Goal: Task Accomplishment & Management: Manage account settings

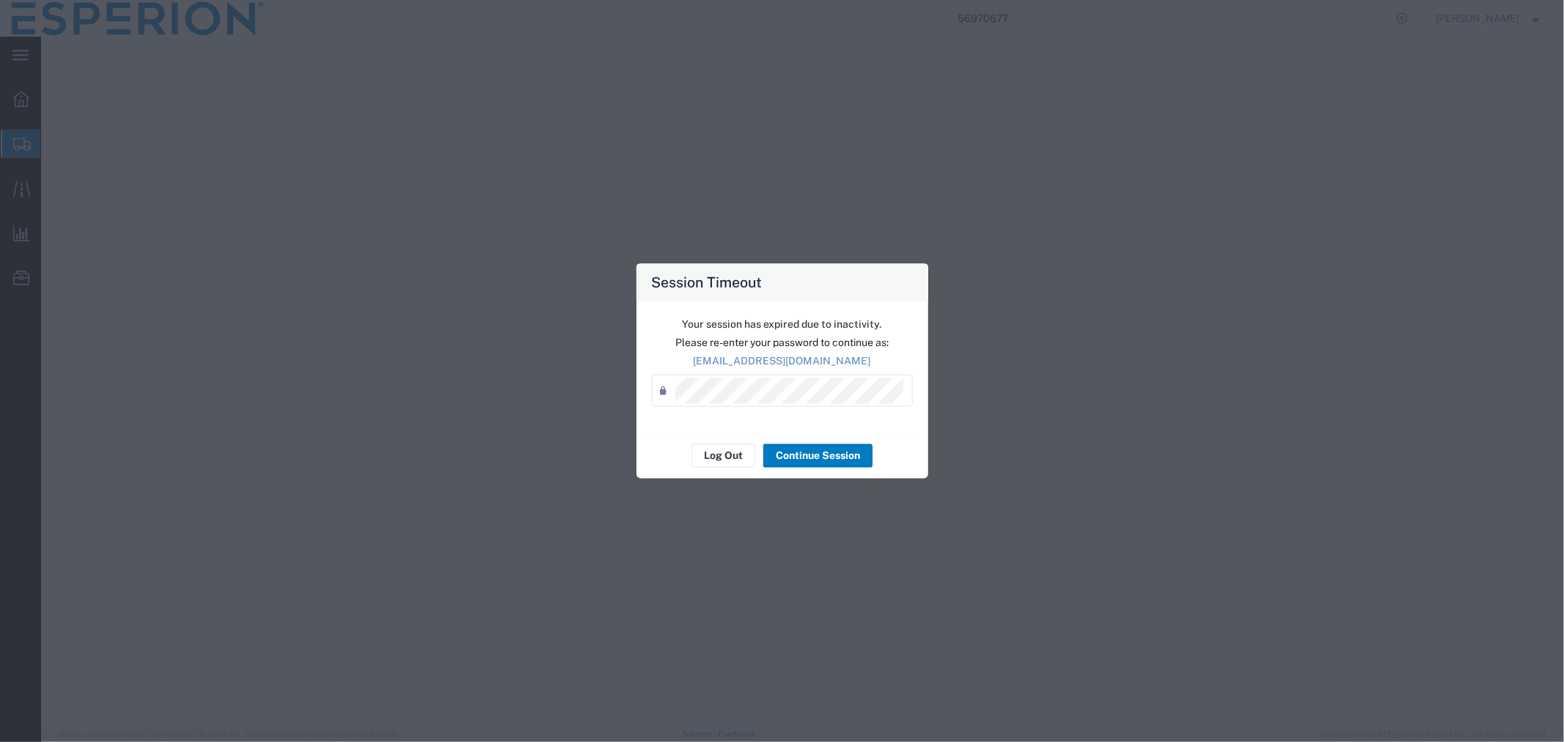
select select "PSNS"
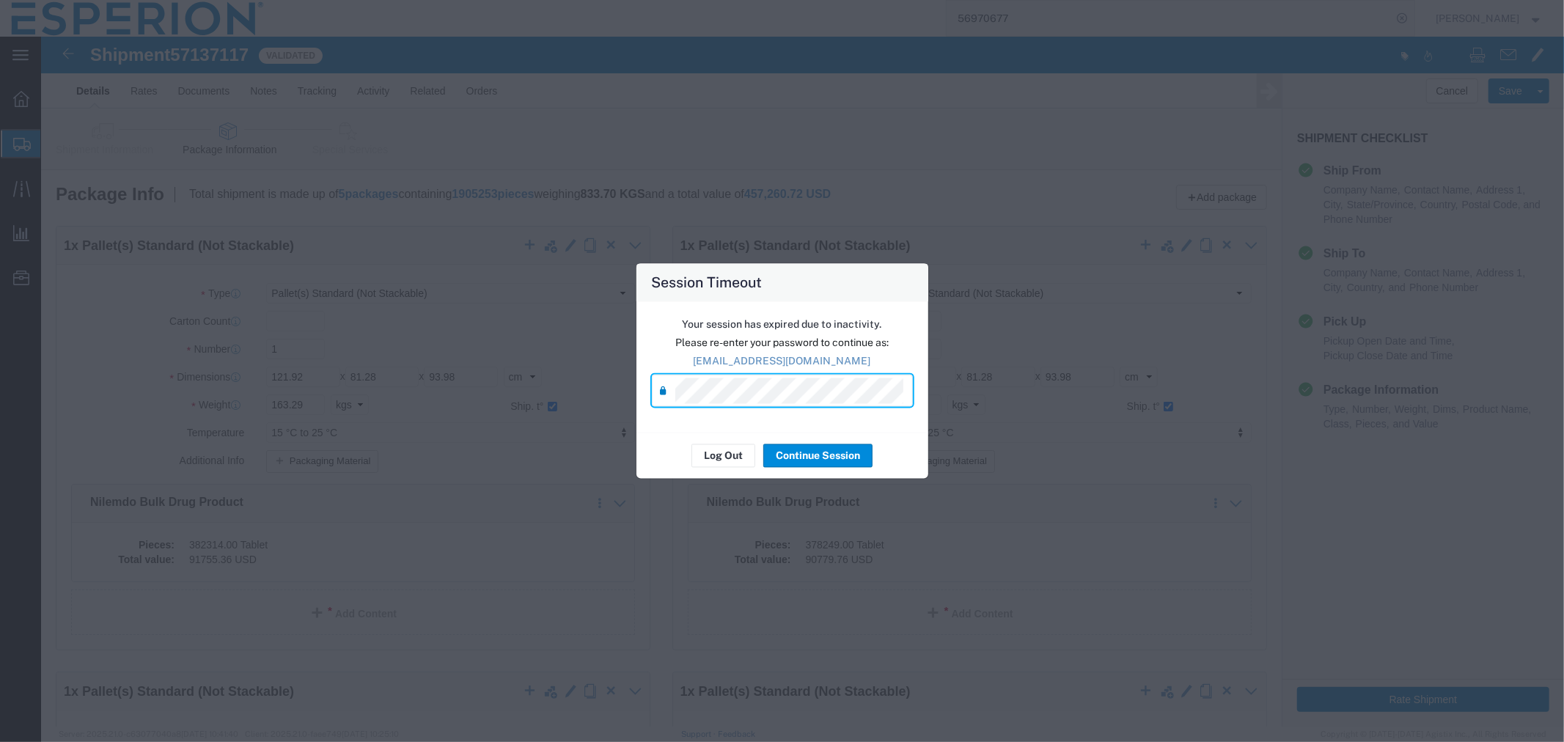
click label "Additional Info"
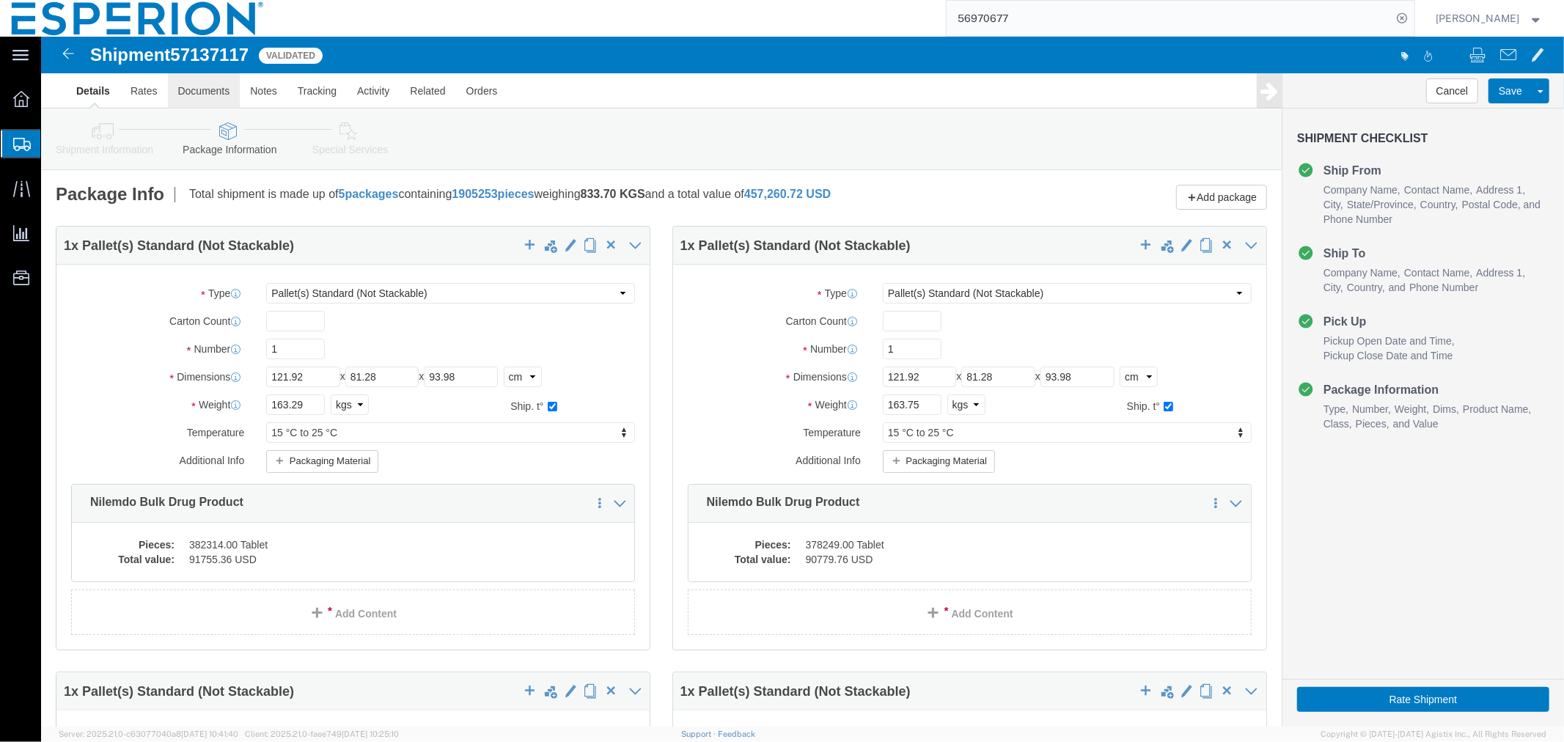
click link "Documents"
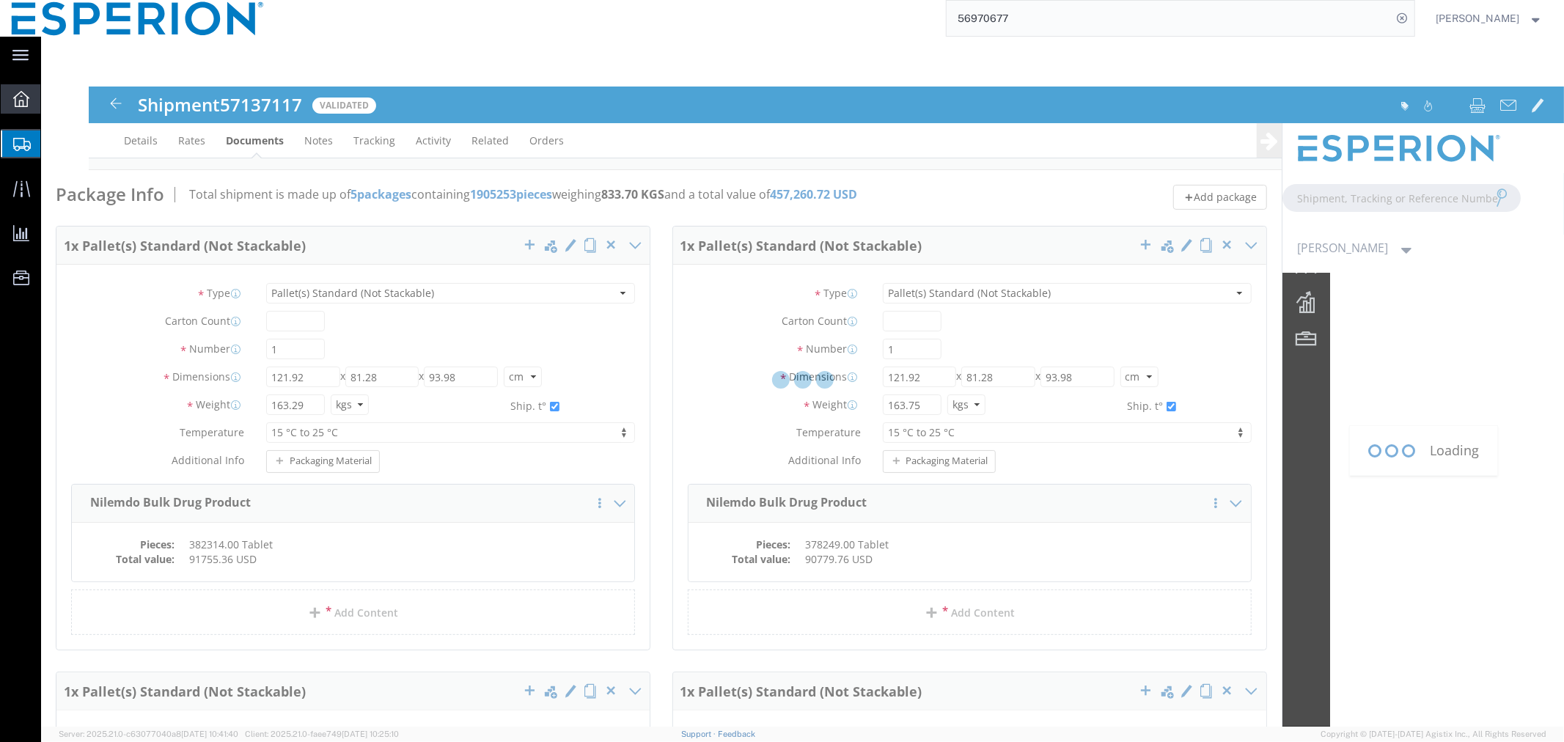
click at [18, 98] on icon at bounding box center [21, 99] width 16 height 16
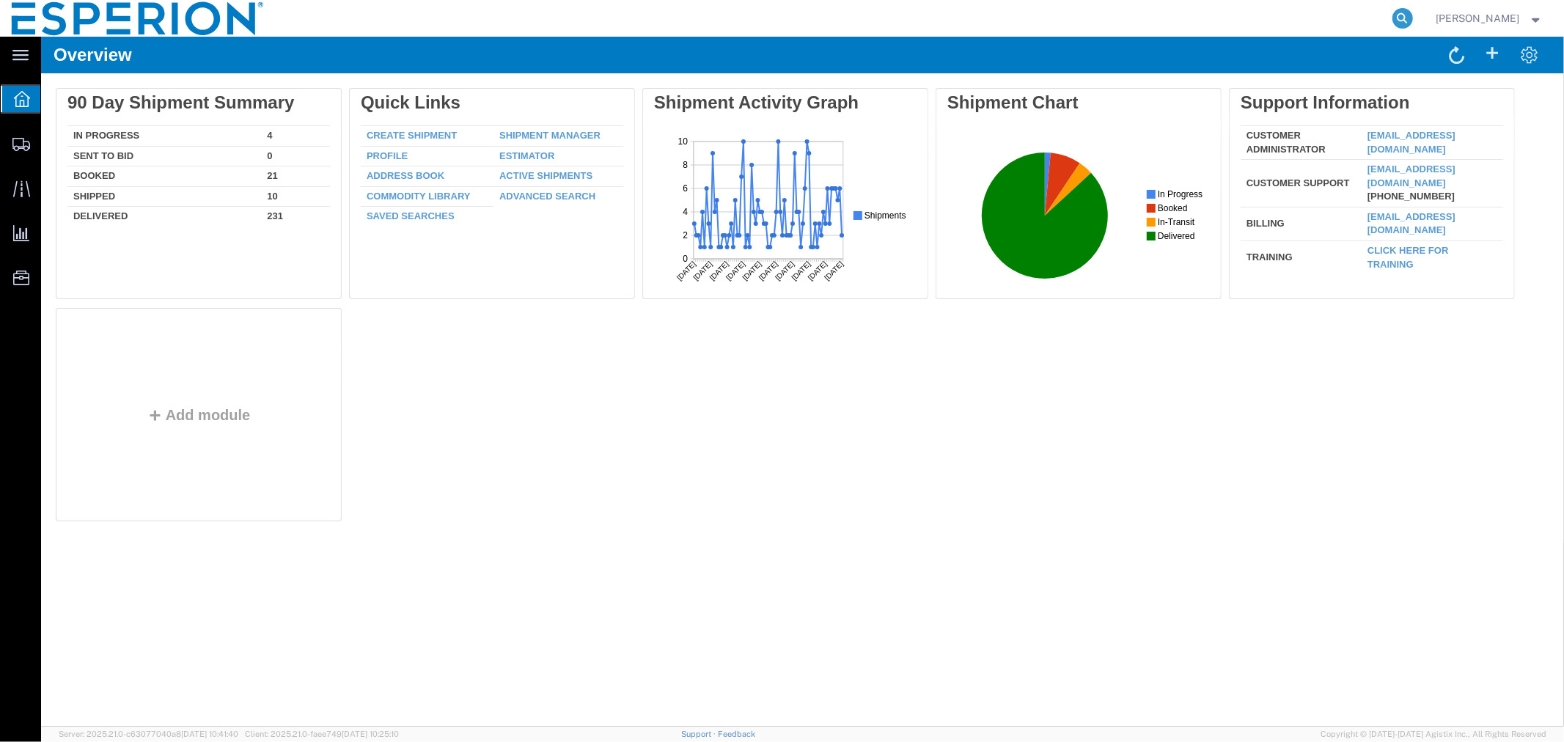
click at [1392, 18] on icon at bounding box center [1402, 18] width 21 height 21
click at [1272, 17] on input "search" at bounding box center [1170, 18] width 446 height 35
paste input "57137117"
type input "57137117"
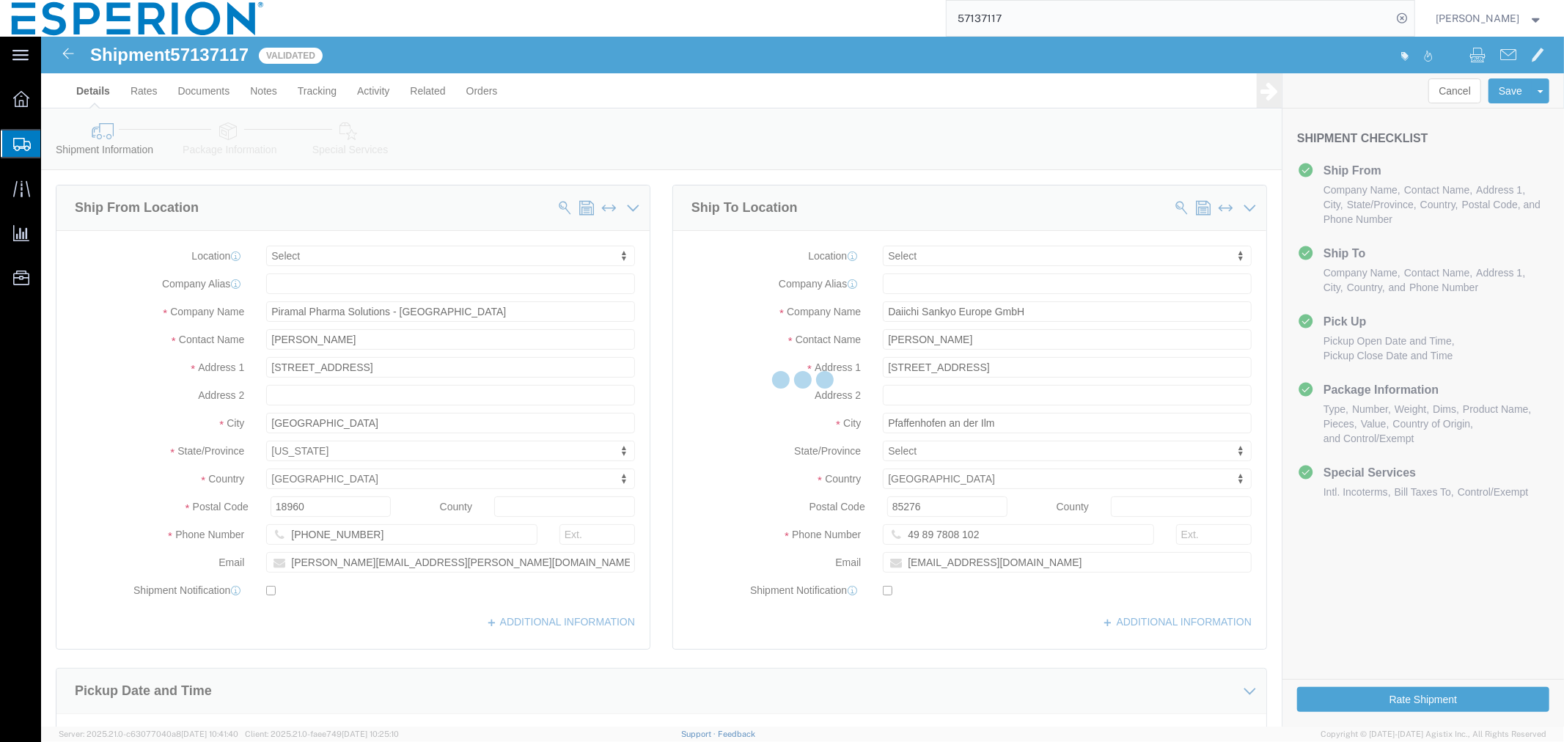
select select
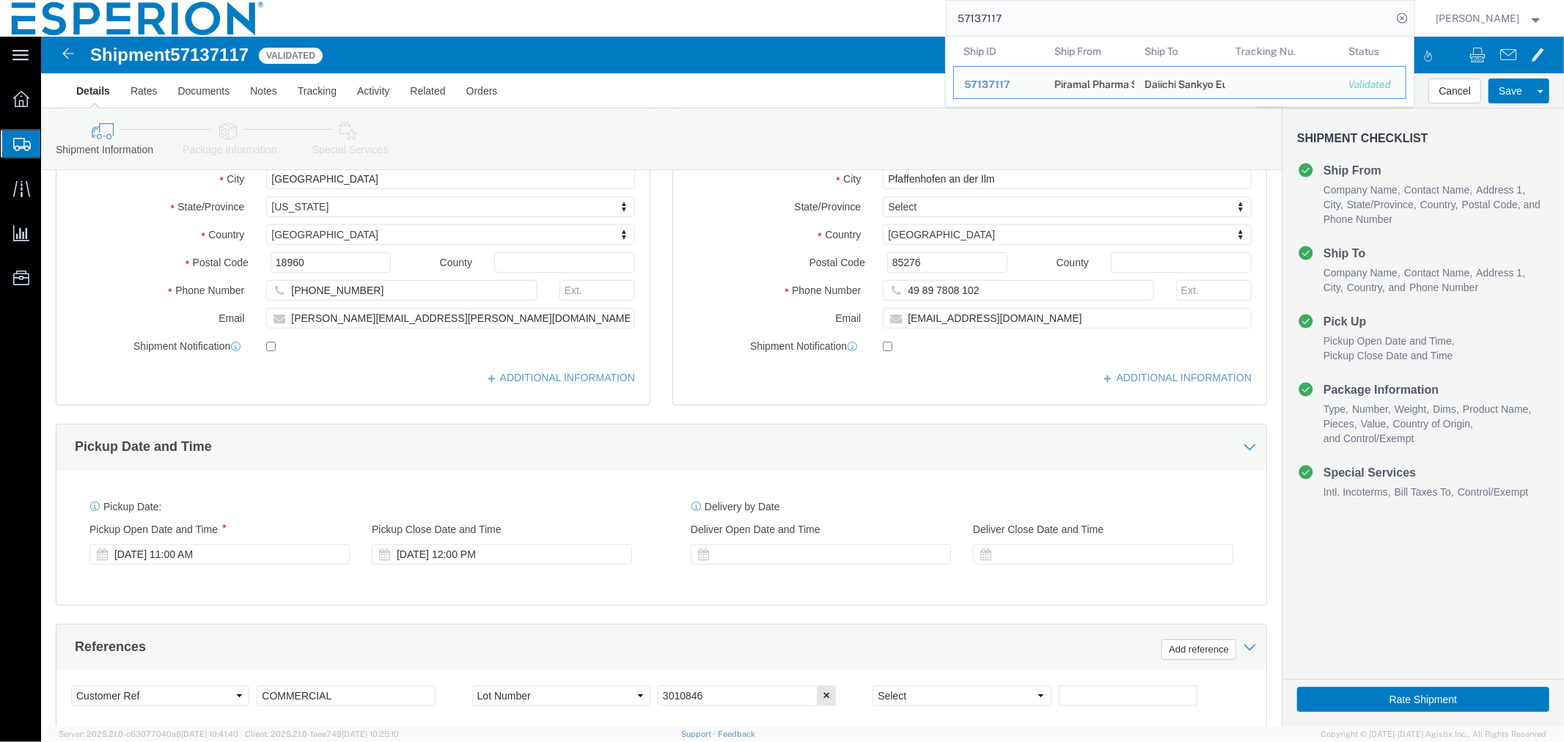
scroll to position [625, 0]
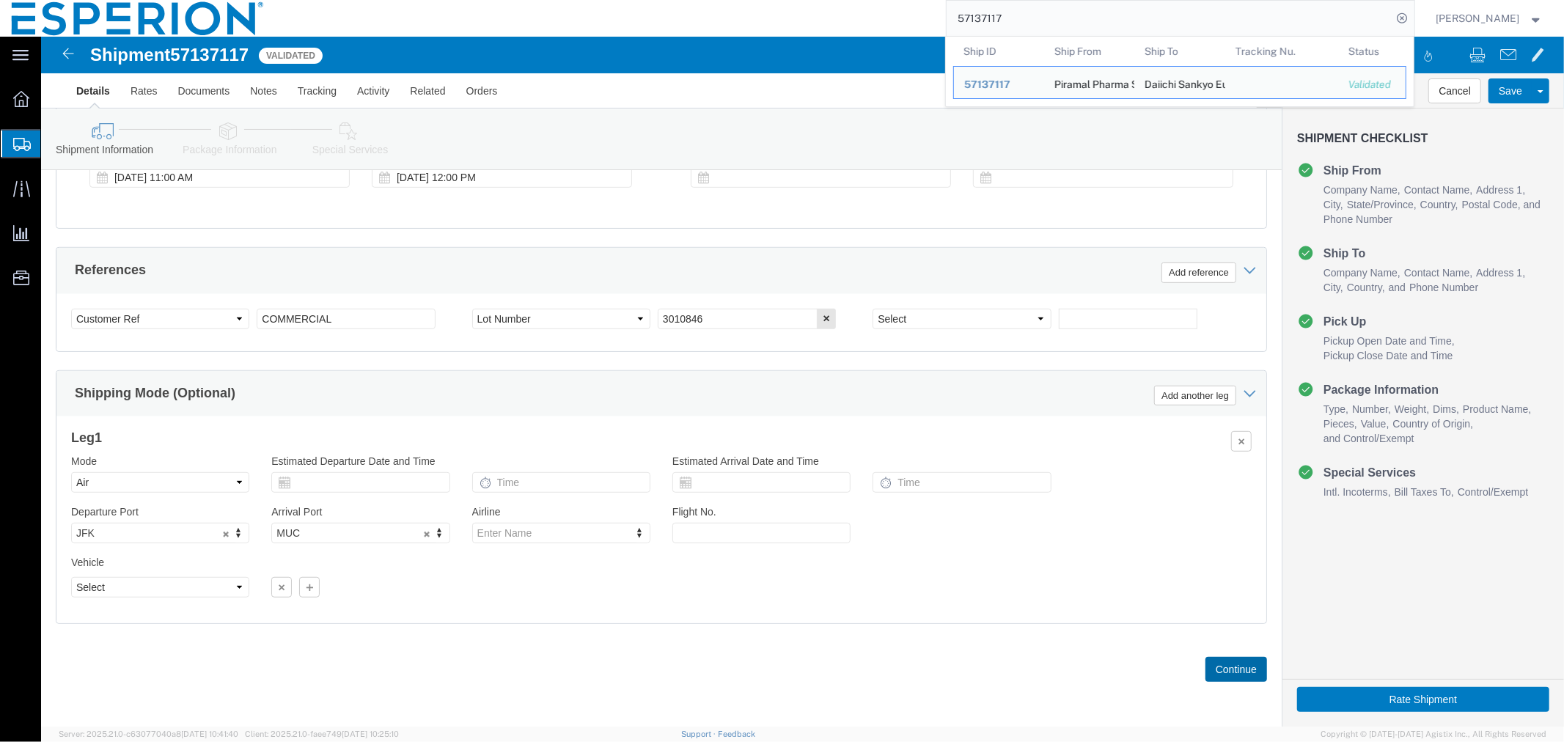
click button "Continue"
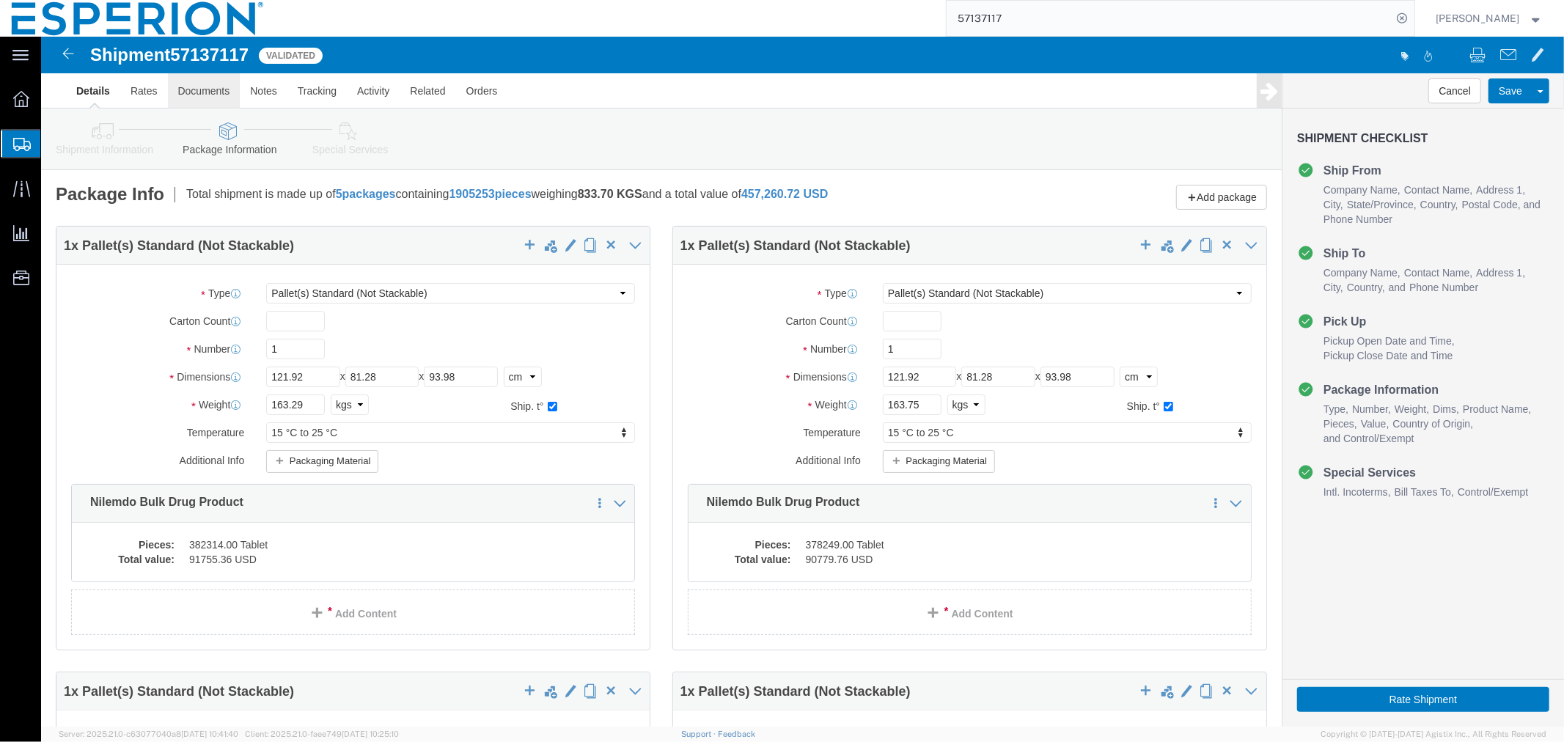
click link "Documents"
